Goal: Information Seeking & Learning: Learn about a topic

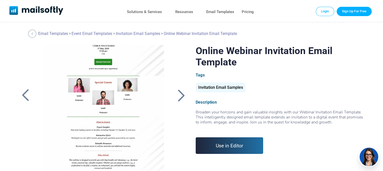
scroll to position [86, 0]
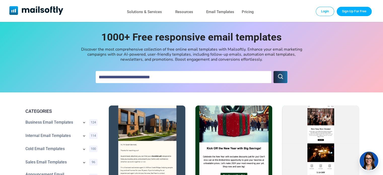
click at [119, 77] on input "text" at bounding box center [184, 77] width 176 height 12
